Goal: Information Seeking & Learning: Learn about a topic

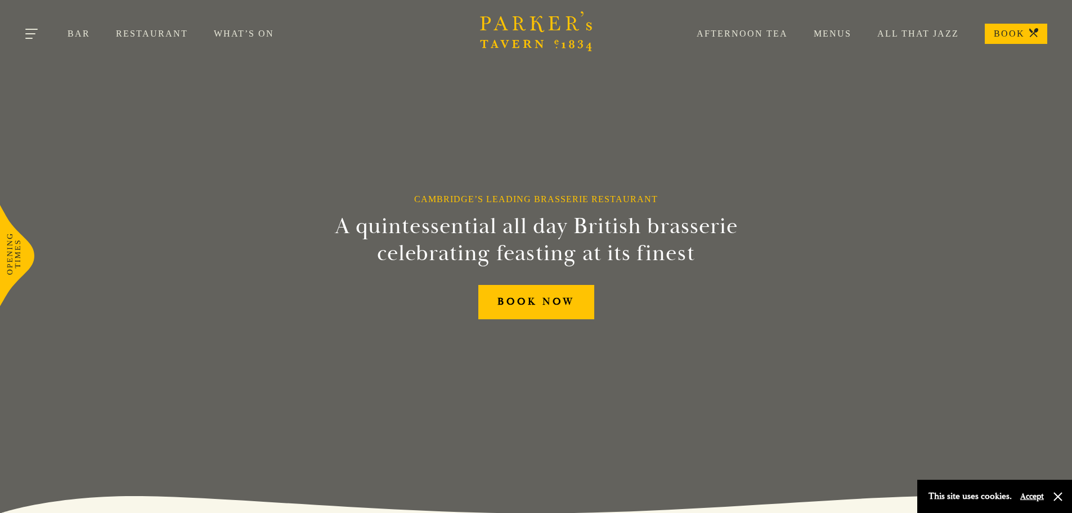
click at [25, 26] on button "Toggle navigation" at bounding box center [32, 36] width 48 height 48
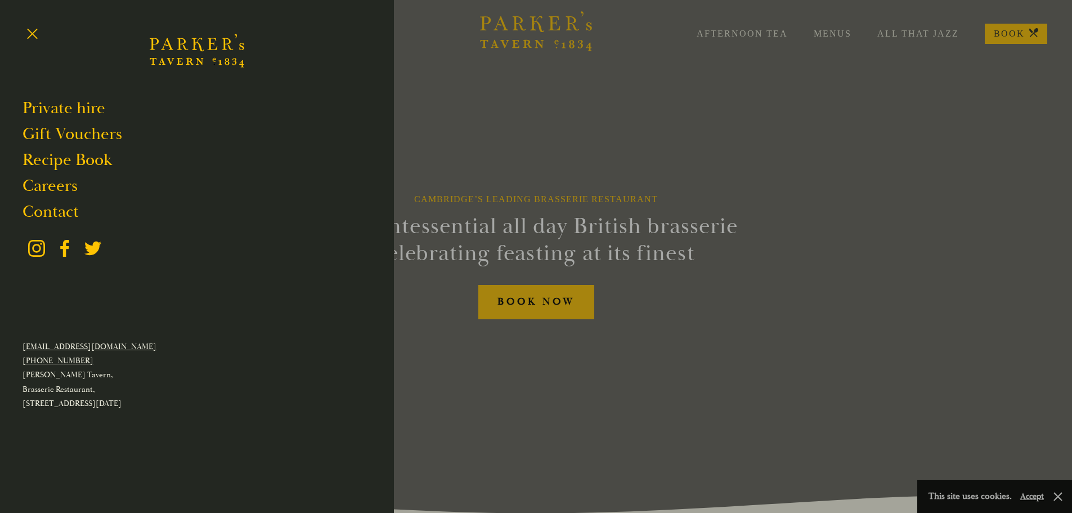
click at [620, 190] on div at bounding box center [536, 256] width 1072 height 513
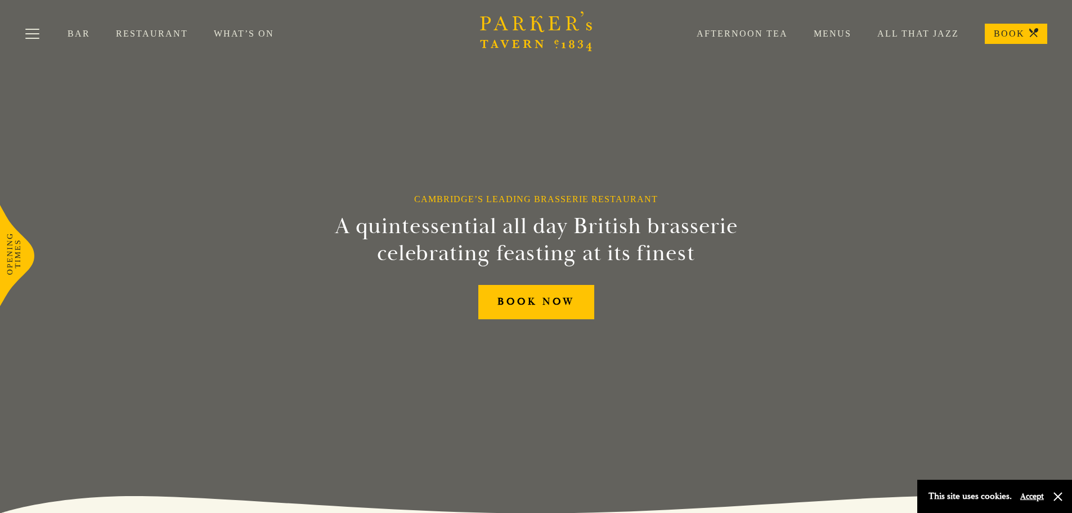
click at [82, 33] on link "Bar" at bounding box center [92, 33] width 48 height 11
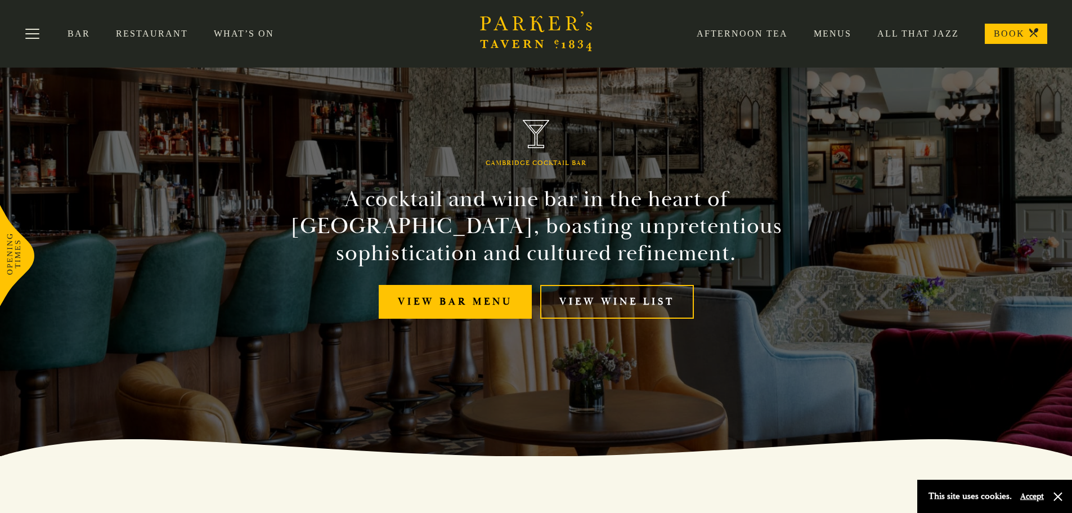
scroll to position [56, 0]
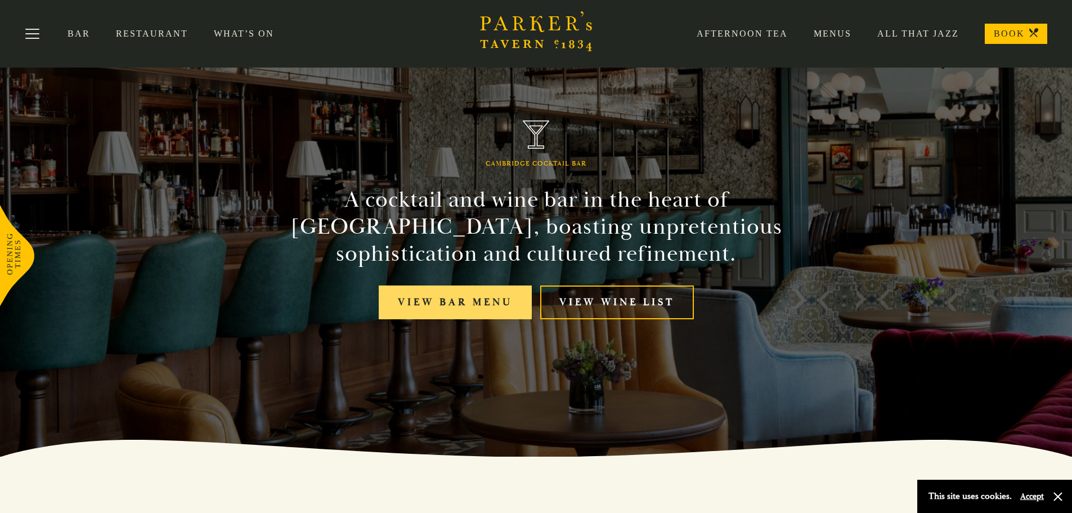
click at [432, 294] on link "View bar menu" at bounding box center [455, 302] width 153 height 34
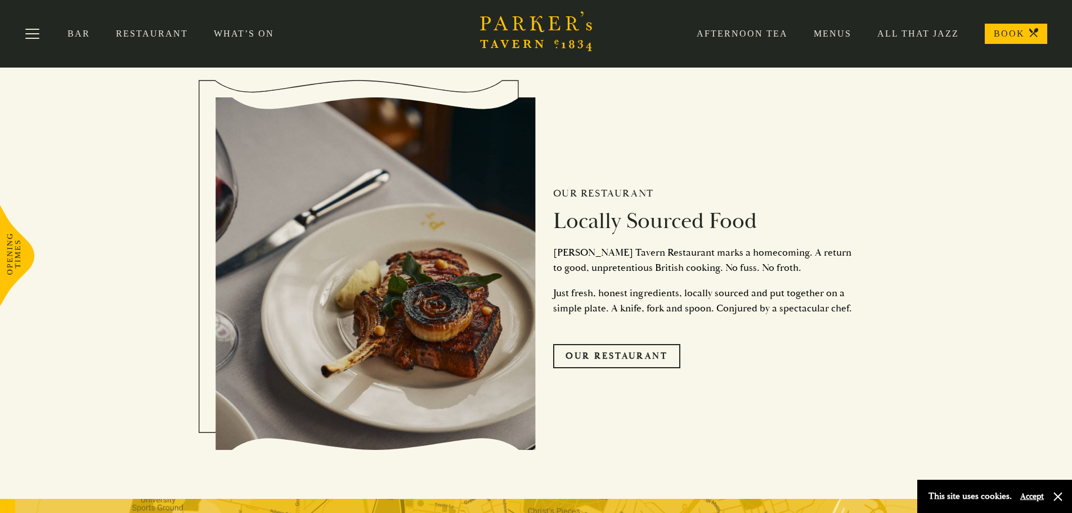
scroll to position [2420, 0]
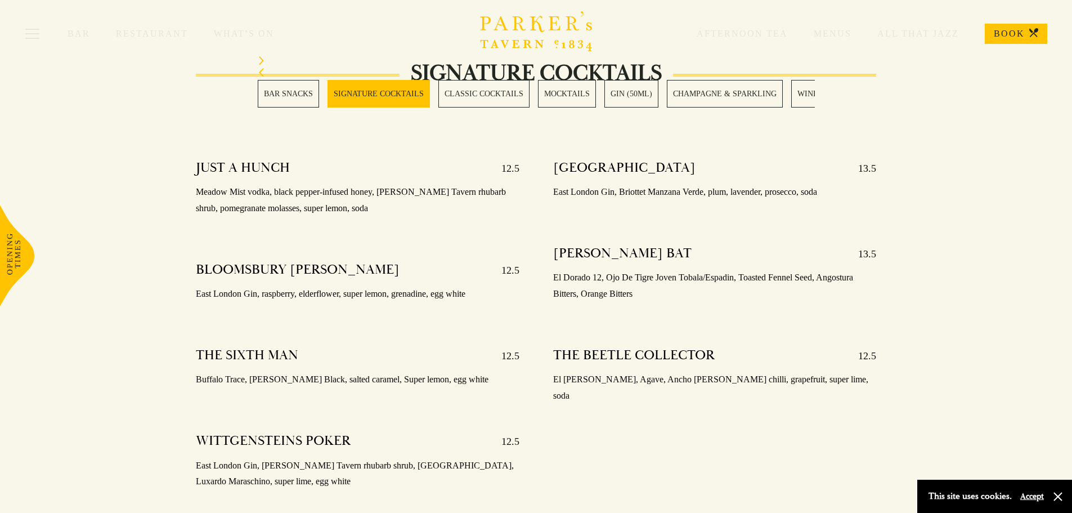
scroll to position [1125, 0]
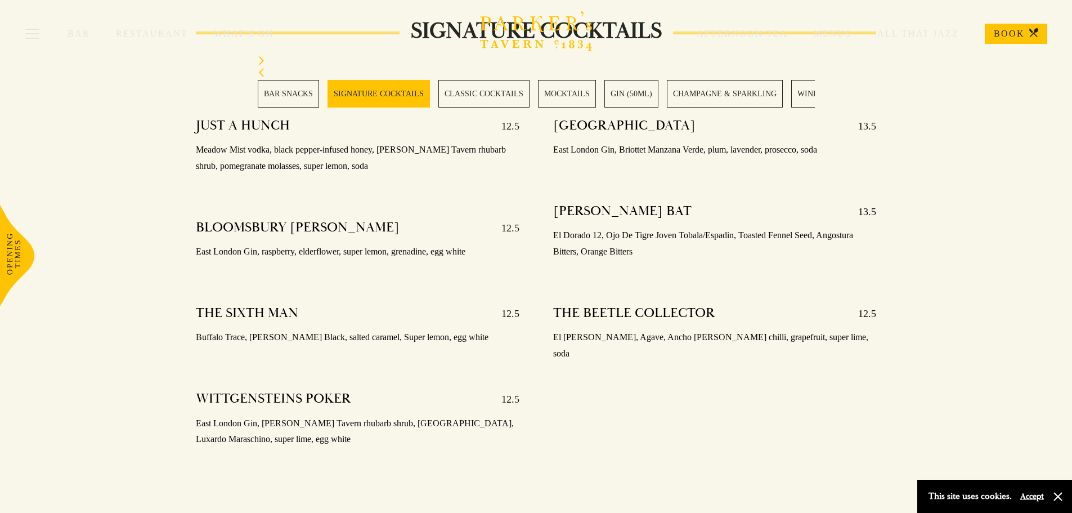
click at [588, 98] on link "MOCKTAILS" at bounding box center [567, 94] width 58 height 28
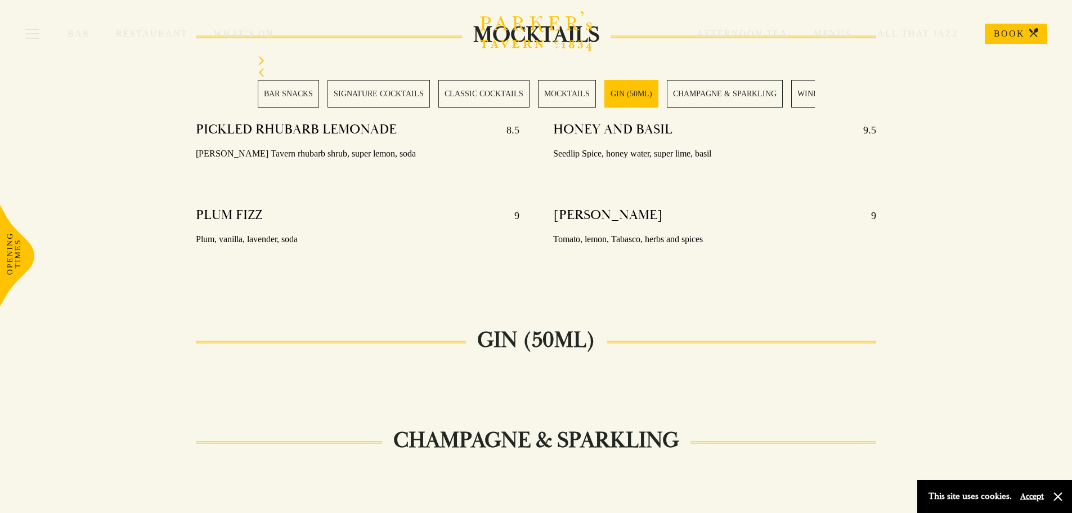
click at [704, 90] on link "CHAMPAGNE & SPARKLING" at bounding box center [725, 94] width 116 height 28
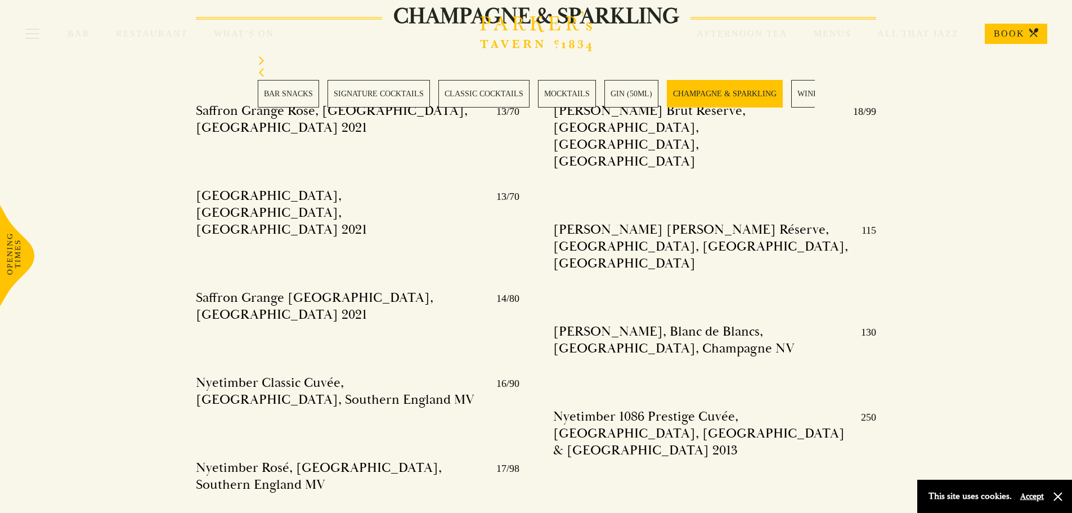
click at [808, 88] on link "WINES" at bounding box center [810, 94] width 38 height 28
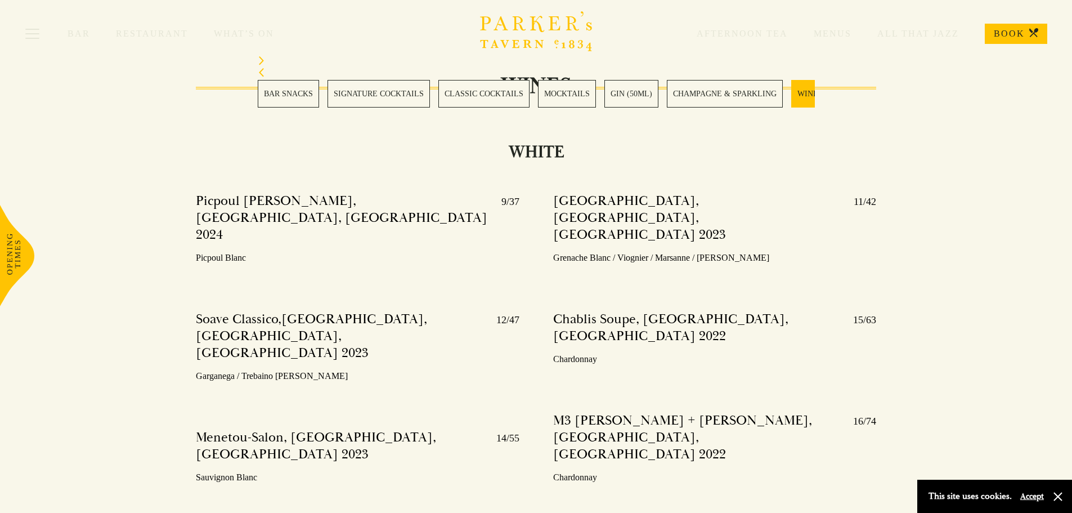
scroll to position [3016, 0]
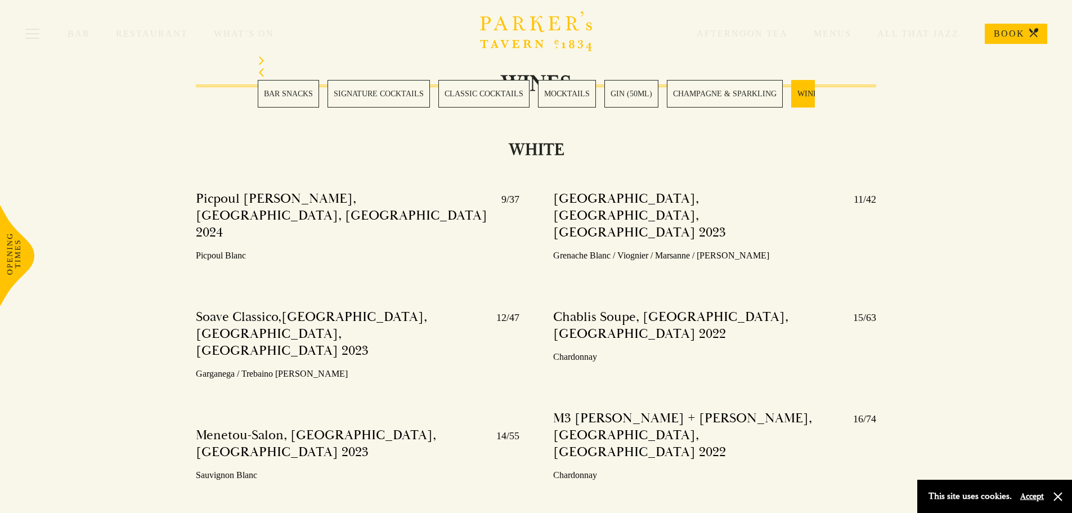
click at [450, 95] on link "CLASSIC COCKTAILS" at bounding box center [483, 94] width 91 height 28
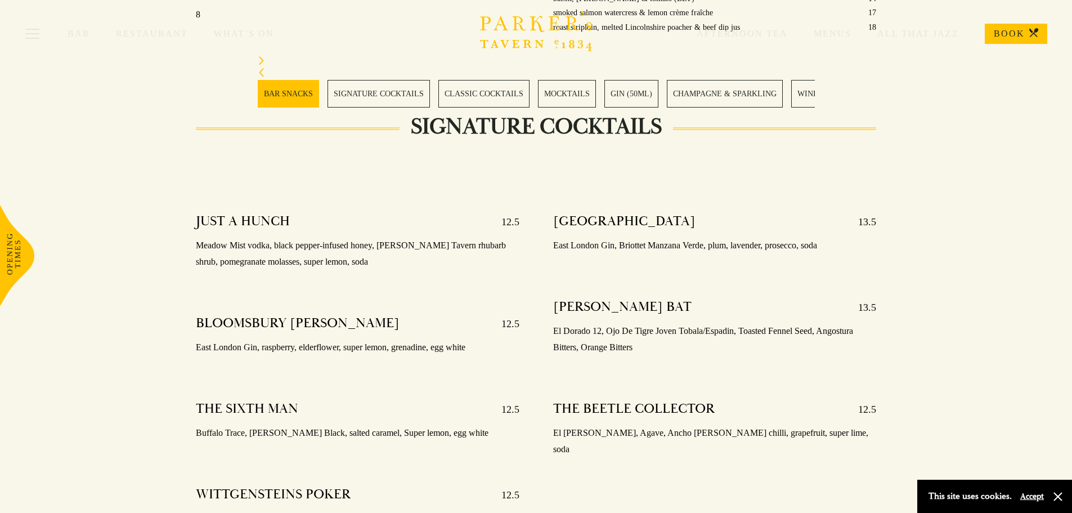
scroll to position [748, 0]
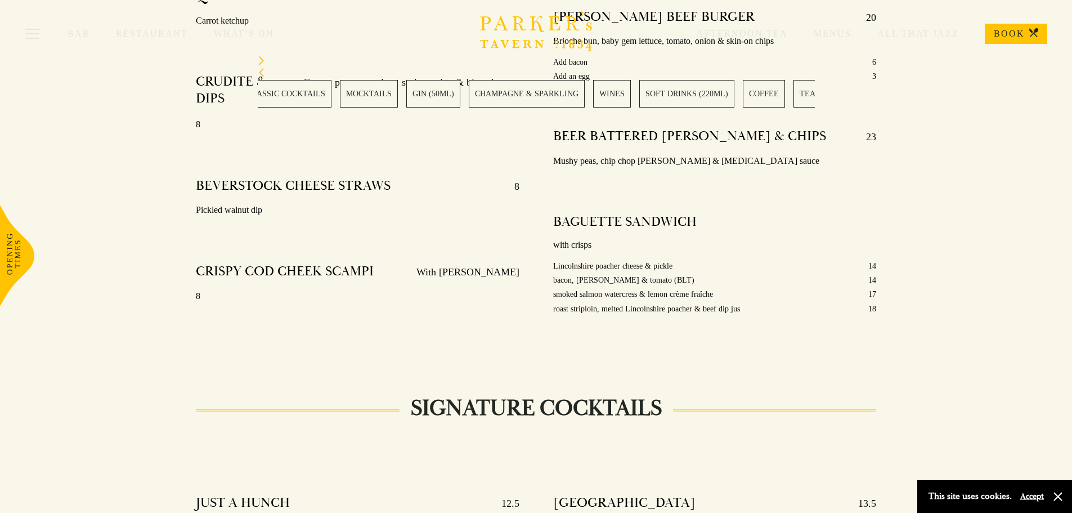
click at [593, 96] on link "WINES" at bounding box center [612, 94] width 38 height 28
click at [598, 83] on div "BAR SNACKS SIGNATURE COCKTAILS CLASSIC COCKTAILS MOCKTAILS GIN (50ML) CHAMPAGNE…" at bounding box center [347, 94] width 557 height 28
click at [617, 88] on link "WINES" at bounding box center [622, 94] width 38 height 28
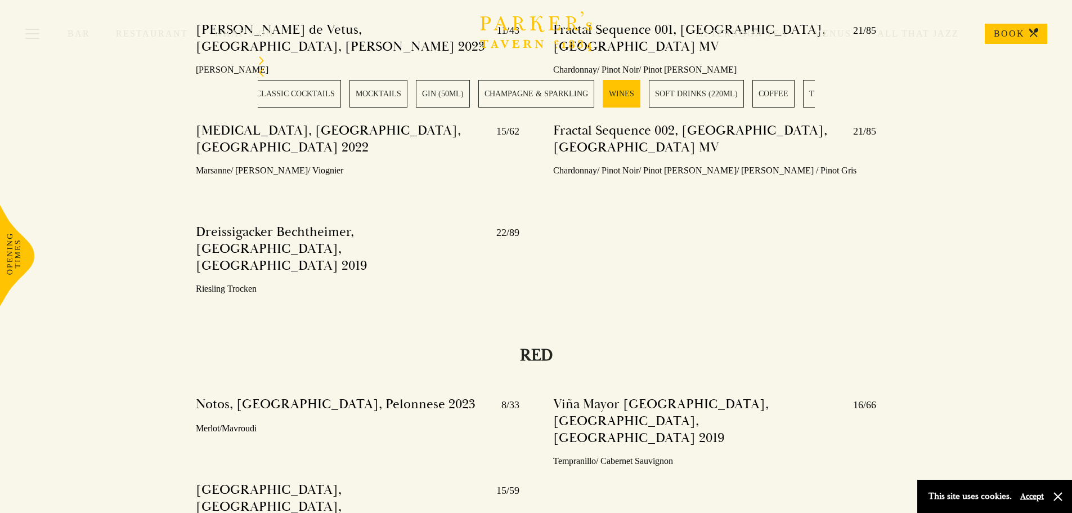
click at [549, 88] on link "CHAMPAGNE & SPARKLING" at bounding box center [536, 94] width 116 height 28
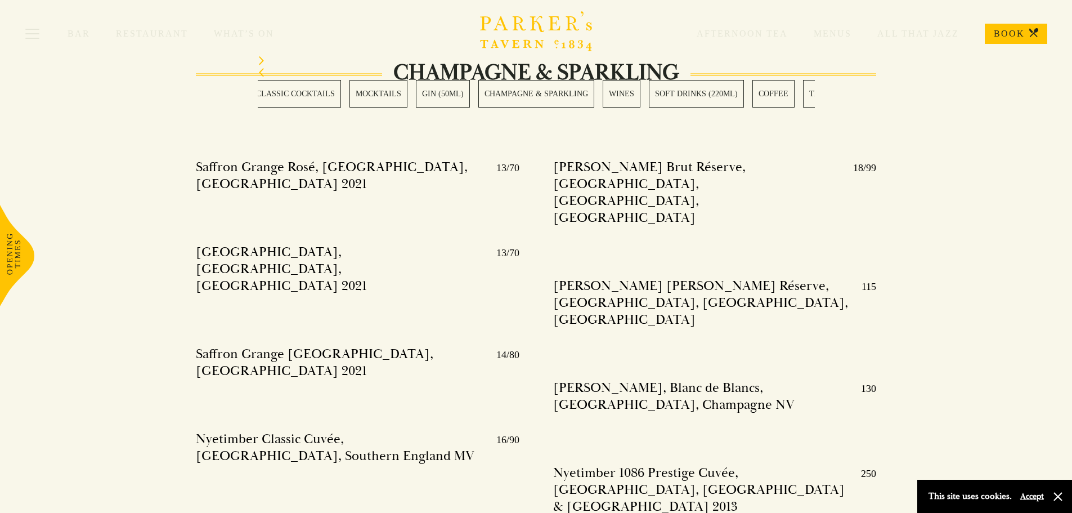
scroll to position [2457, 0]
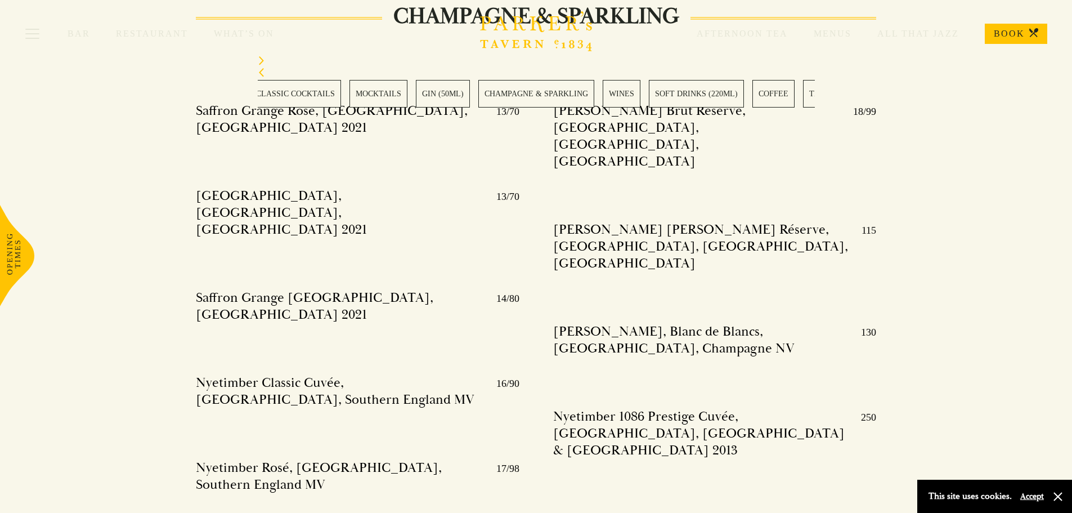
click at [697, 95] on link "SOFT DRINKS (220ML)" at bounding box center [696, 94] width 95 height 28
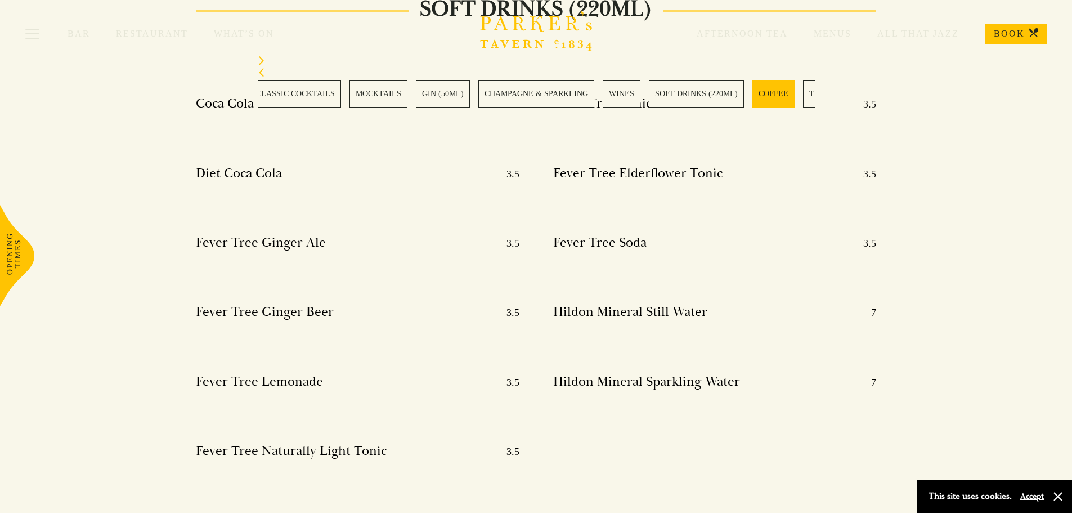
scroll to position [5361, 0]
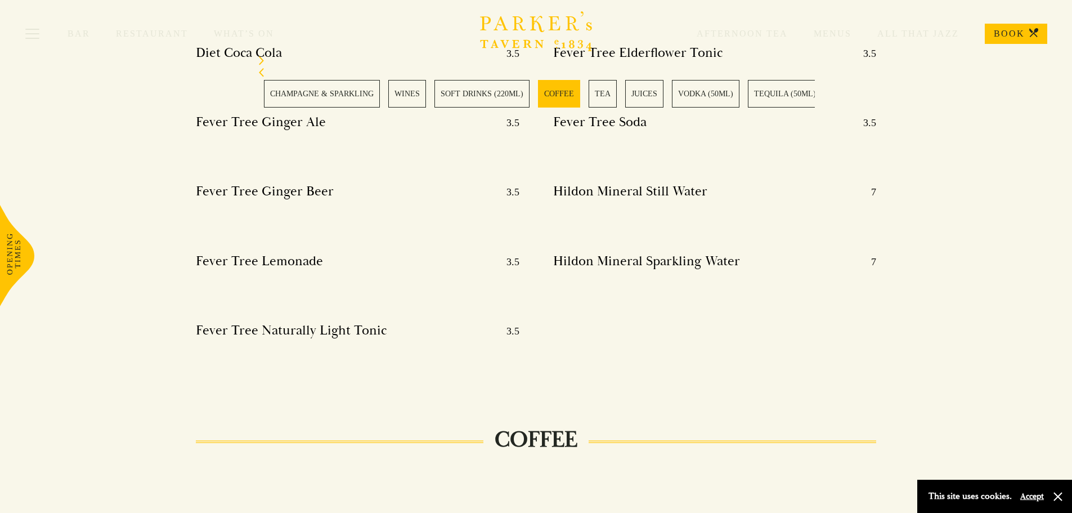
click at [589, 97] on link "TEA" at bounding box center [603, 94] width 28 height 28
click at [499, 101] on link "TEQUILA (50ML)" at bounding box center [524, 94] width 74 height 28
click at [262, 92] on link "CACHAÇA (50ML)" at bounding box center [276, 94] width 77 height 28
click at [898, 134] on section "BAR SNACKS SIGNATURE COCKTAILS CLASSIC COCKTAILS MOCKTAILS GIN (50ML) CHAMPAGNE…" at bounding box center [536, 81] width 1072 height 107
click at [735, 89] on link "RUM (50ML)" at bounding box center [718, 94] width 57 height 28
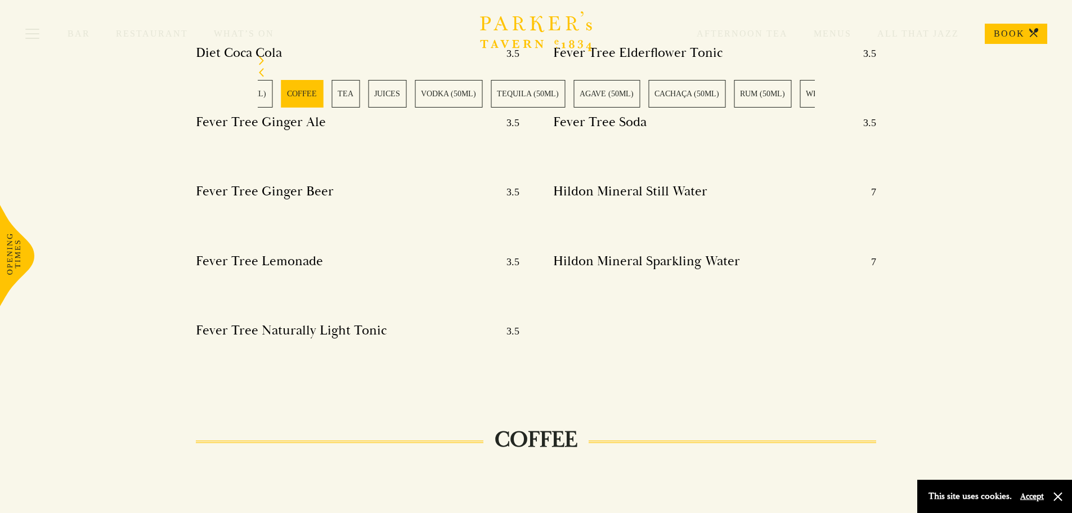
drag, startPoint x: 410, startPoint y: 82, endPoint x: 639, endPoint y: 92, distance: 229.8
click at [639, 92] on div "BAR SNACKS SIGNATURE COCKTAILS CLASSIC COCKTAILS MOCKTAILS GIN (50ML) CHAMPAGNE…" at bounding box center [536, 94] width 557 height 28
drag, startPoint x: 356, startPoint y: 94, endPoint x: 538, endPoint y: 116, distance: 184.2
click at [538, 116] on section "BAR SNACKS SIGNATURE COCKTAILS CLASSIC COCKTAILS MOCKTAILS GIN (50ML) CHAMPAGNE…" at bounding box center [536, 81] width 1072 height 107
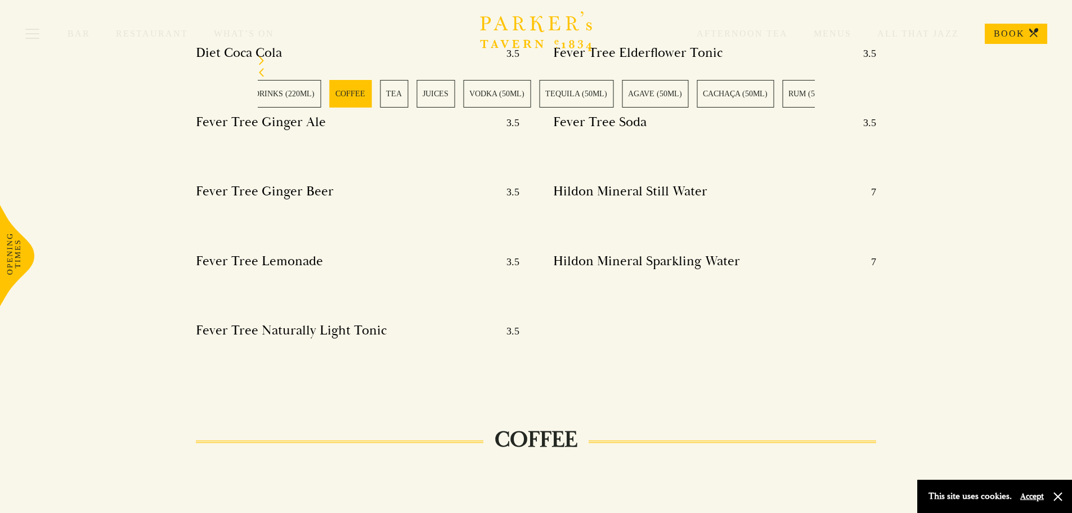
click at [483, 97] on link "VODKA (50ML)" at bounding box center [497, 94] width 68 height 28
click at [441, 93] on link "TEA" at bounding box center [440, 94] width 28 height 28
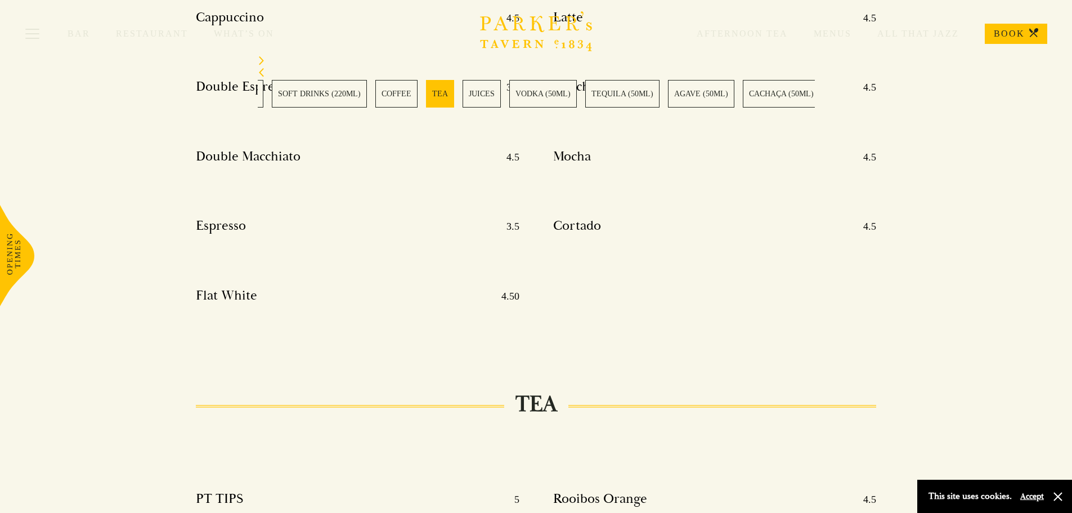
scroll to position [5956, 0]
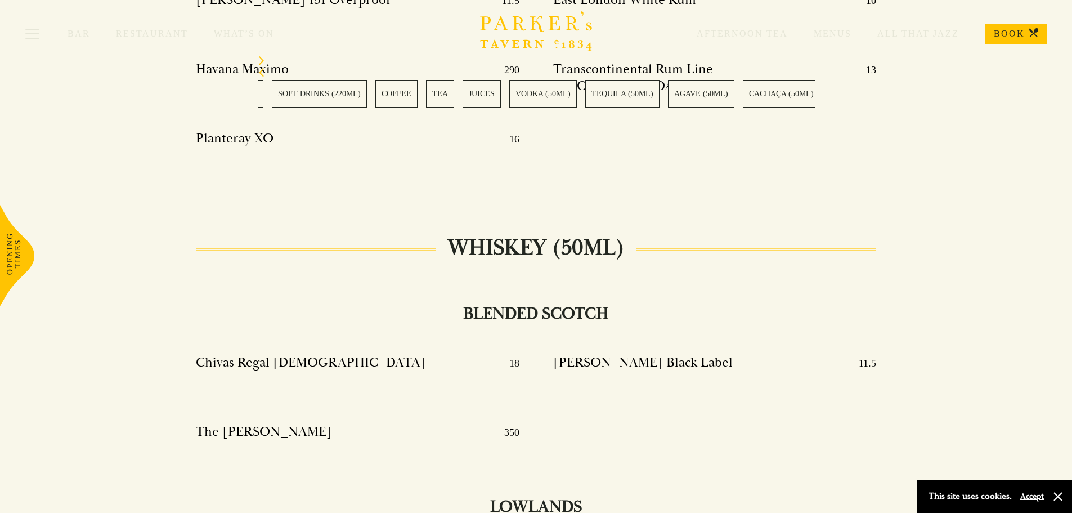
scroll to position [9613, 0]
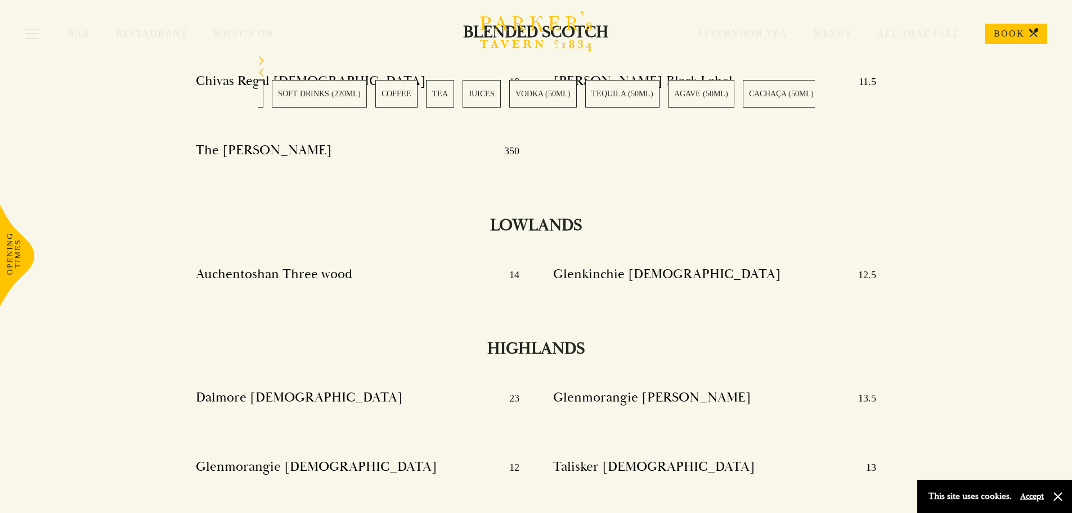
drag, startPoint x: 291, startPoint y: 75, endPoint x: 297, endPoint y: 83, distance: 9.2
click at [295, 82] on div "BAR SNACKS SIGNATURE COCKTAILS CLASSIC COCKTAILS MOCKTAILS GIN (50ML) CHAMPAGNE…" at bounding box center [536, 81] width 557 height 51
click at [793, 95] on link "SOFT DRINKS (220ML)" at bounding box center [808, 94] width 95 height 28
click at [461, 118] on section "BAR SNACKS SIGNATURE COCKTAILS CLASSIC COCKTAILS MOCKTAILS GIN (50ML) CHAMPAGNE…" at bounding box center [536, 81] width 1072 height 107
click at [401, 94] on link "CLASSIC COCKTAILS" at bounding box center [389, 94] width 91 height 28
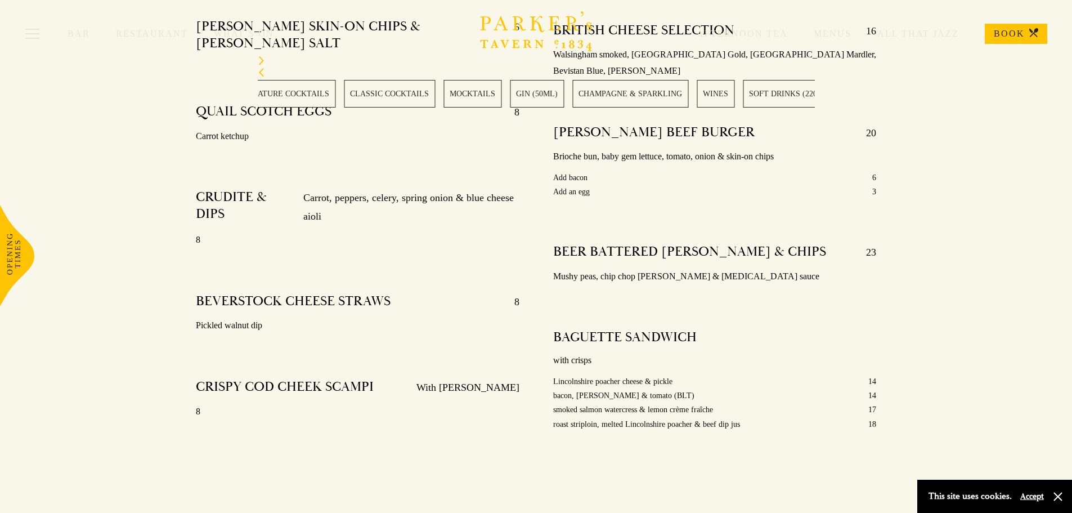
scroll to position [636, 0]
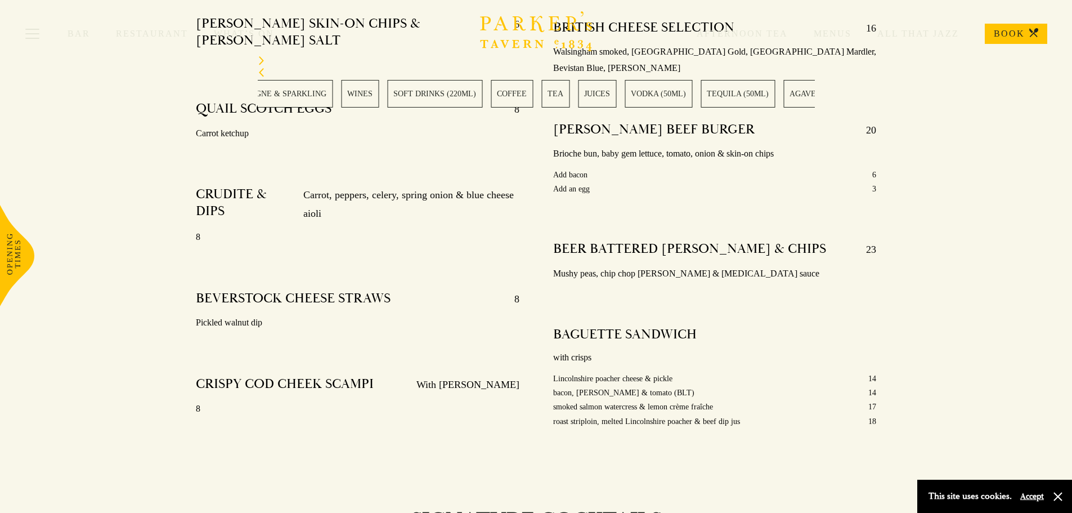
click at [291, 113] on section "BAR SNACKS SIGNATURE COCKTAILS CLASSIC COCKTAILS MOCKTAILS GIN (50ML) CHAMPAGNE…" at bounding box center [536, 81] width 1072 height 107
click at [380, 105] on link "TEQUILA (50ML)" at bounding box center [382, 94] width 74 height 28
click at [376, 89] on div "BAR SNACKS SIGNATURE COCKTAILS CLASSIC COCKTAILS MOCKTAILS GIN (50ML) CHAMPAGNE…" at bounding box center [536, 94] width 557 height 28
click at [396, 92] on link "SHERRY (70ML/750ML)" at bounding box center [424, 94] width 129 height 28
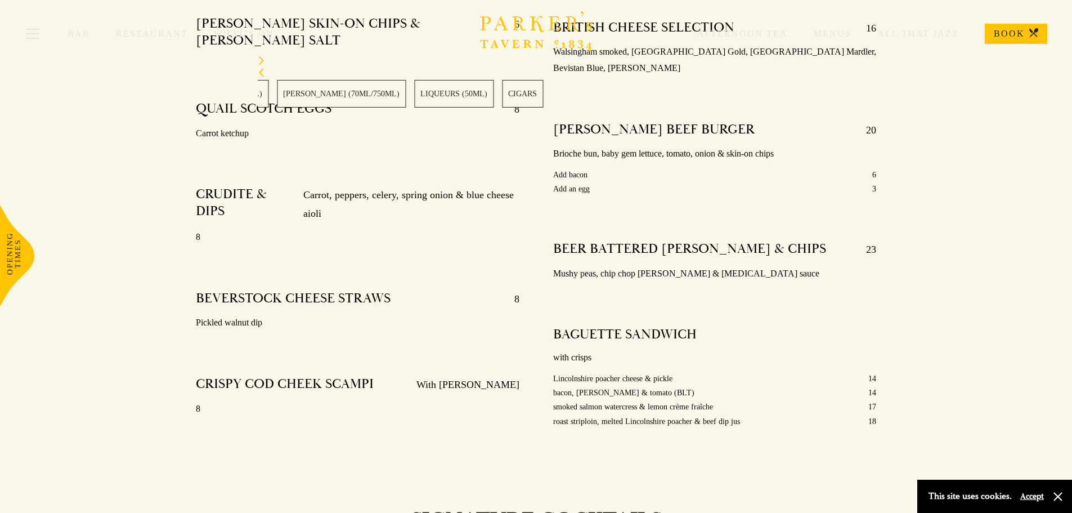
click at [414, 91] on link "LIQUEURS (50ML)" at bounding box center [453, 94] width 79 height 28
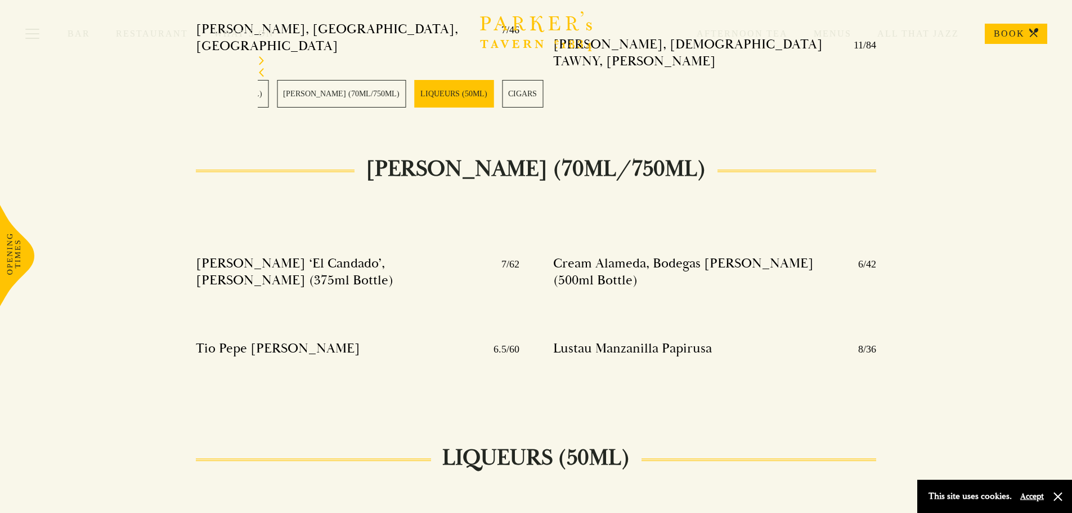
click at [502, 90] on link "CIGARS" at bounding box center [522, 94] width 41 height 28
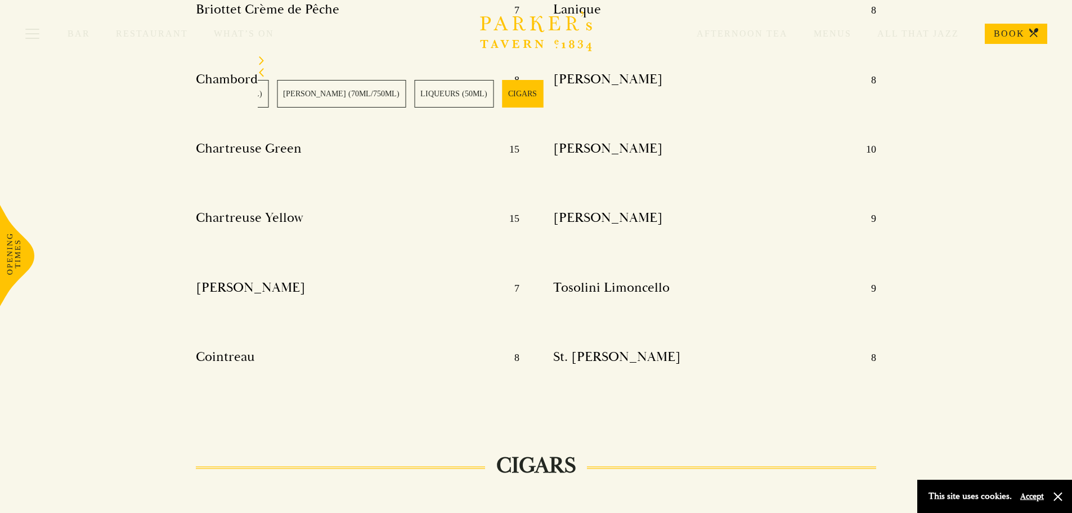
scroll to position [14250, 0]
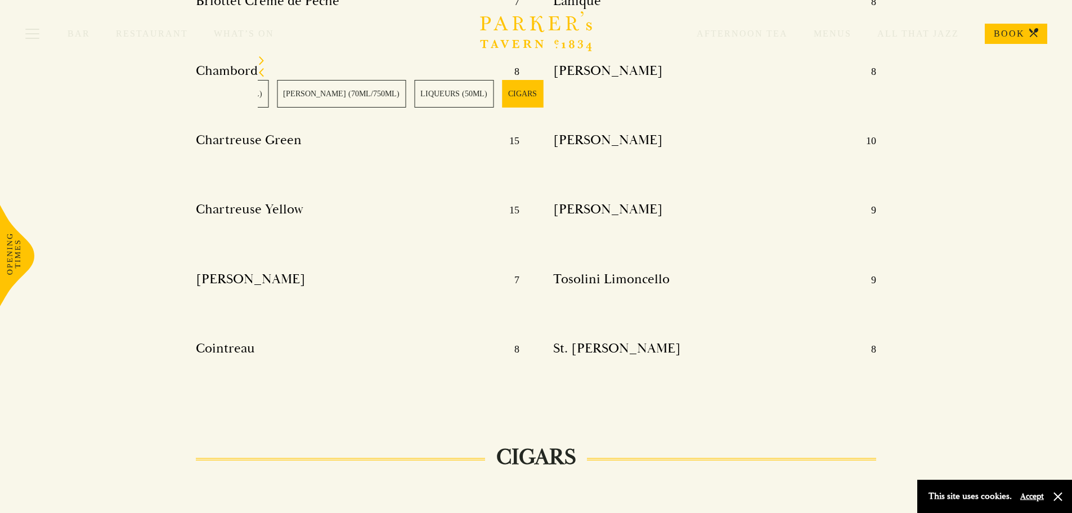
click at [277, 82] on link "SHERRY (70ML/750ML)" at bounding box center [341, 94] width 129 height 28
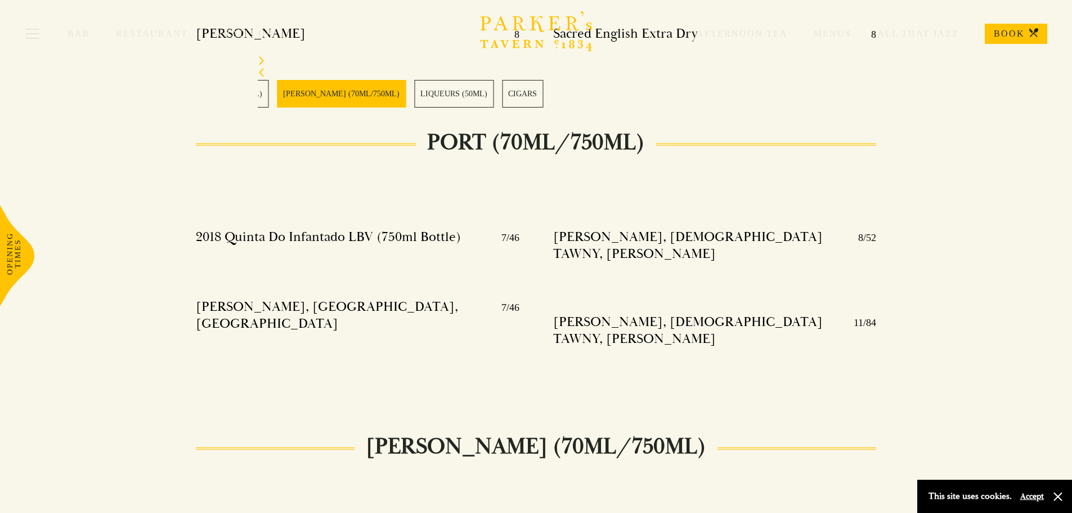
scroll to position [12994, 0]
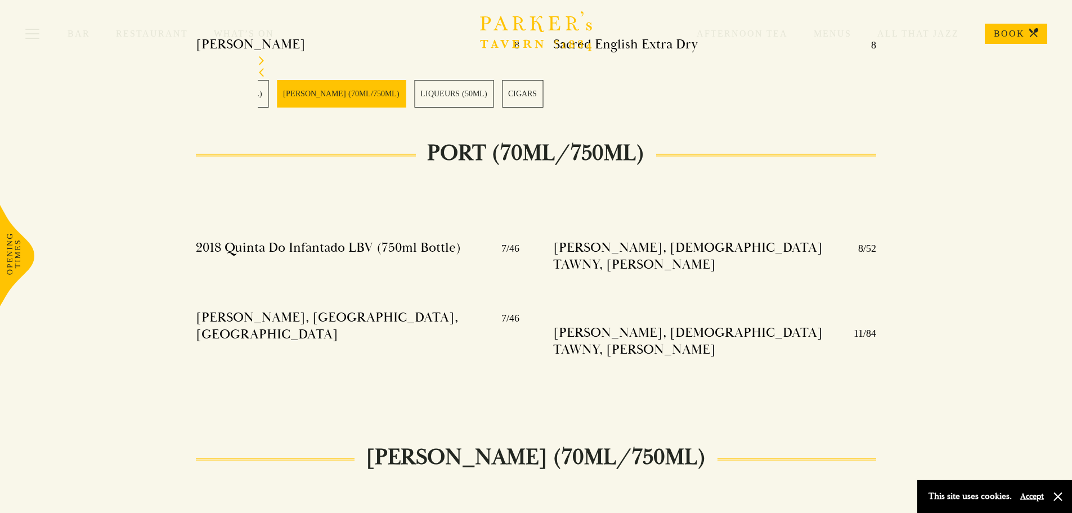
drag, startPoint x: 465, startPoint y: 108, endPoint x: 601, endPoint y: 118, distance: 135.9
click at [596, 117] on section "BAR SNACKS SIGNATURE COCKTAILS CLASSIC COCKTAILS MOCKTAILS GIN (50ML) CHAMPAGNE…" at bounding box center [536, 81] width 1072 height 107
